Goal: Entertainment & Leisure: Consume media (video, audio)

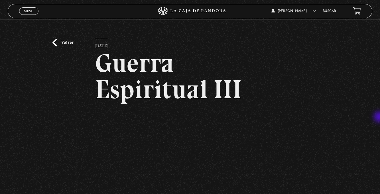
scroll to position [9, 0]
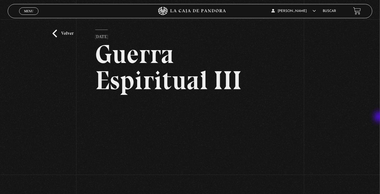
click at [54, 34] on link "Volver" at bounding box center [62, 34] width 21 height 8
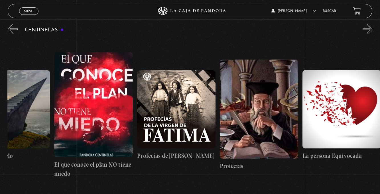
scroll to position [0, 6656]
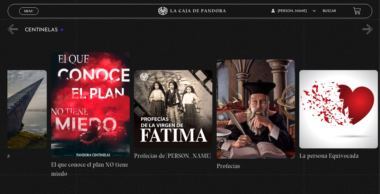
click at [93, 122] on figure at bounding box center [90, 104] width 78 height 105
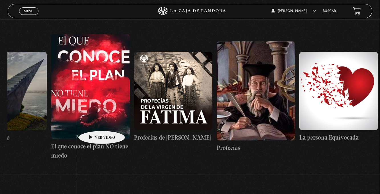
scroll to position [0, 6616]
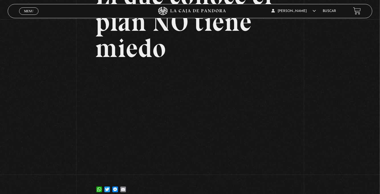
scroll to position [69, 0]
